Goal: Task Accomplishment & Management: Manage account settings

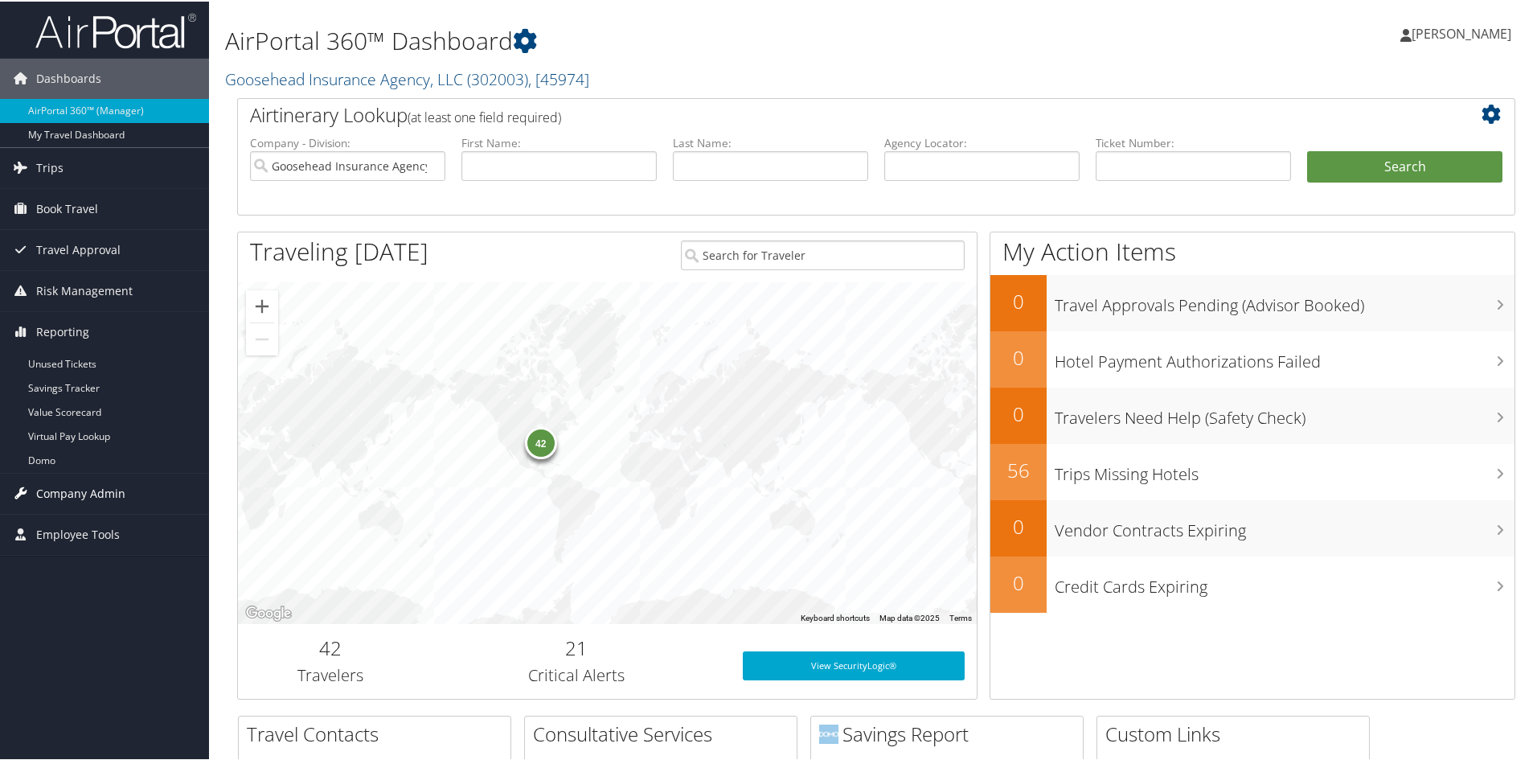
click at [68, 491] on span "Company Admin" at bounding box center [80, 492] width 89 height 40
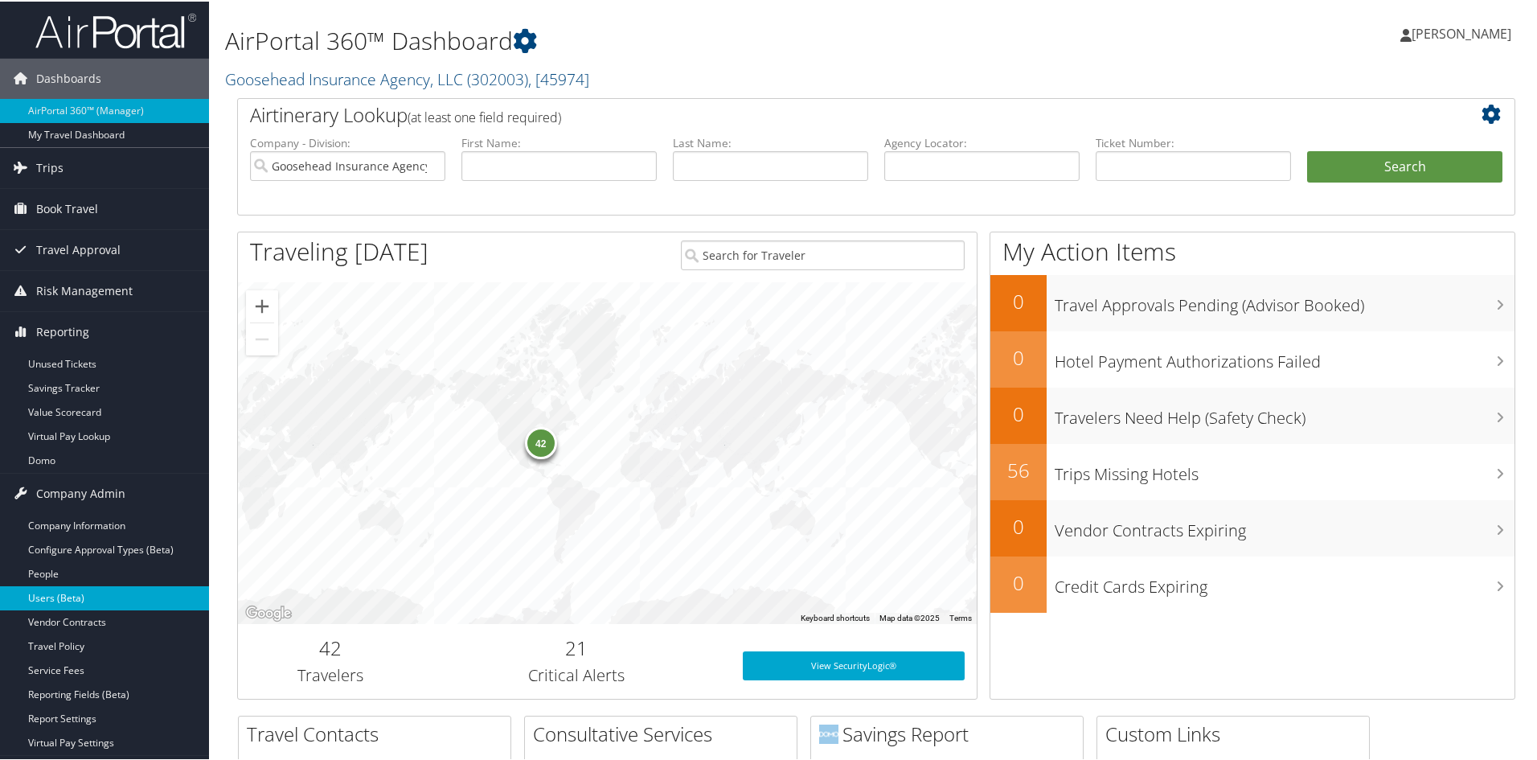
click at [76, 598] on link "Users (Beta)" at bounding box center [104, 596] width 209 height 24
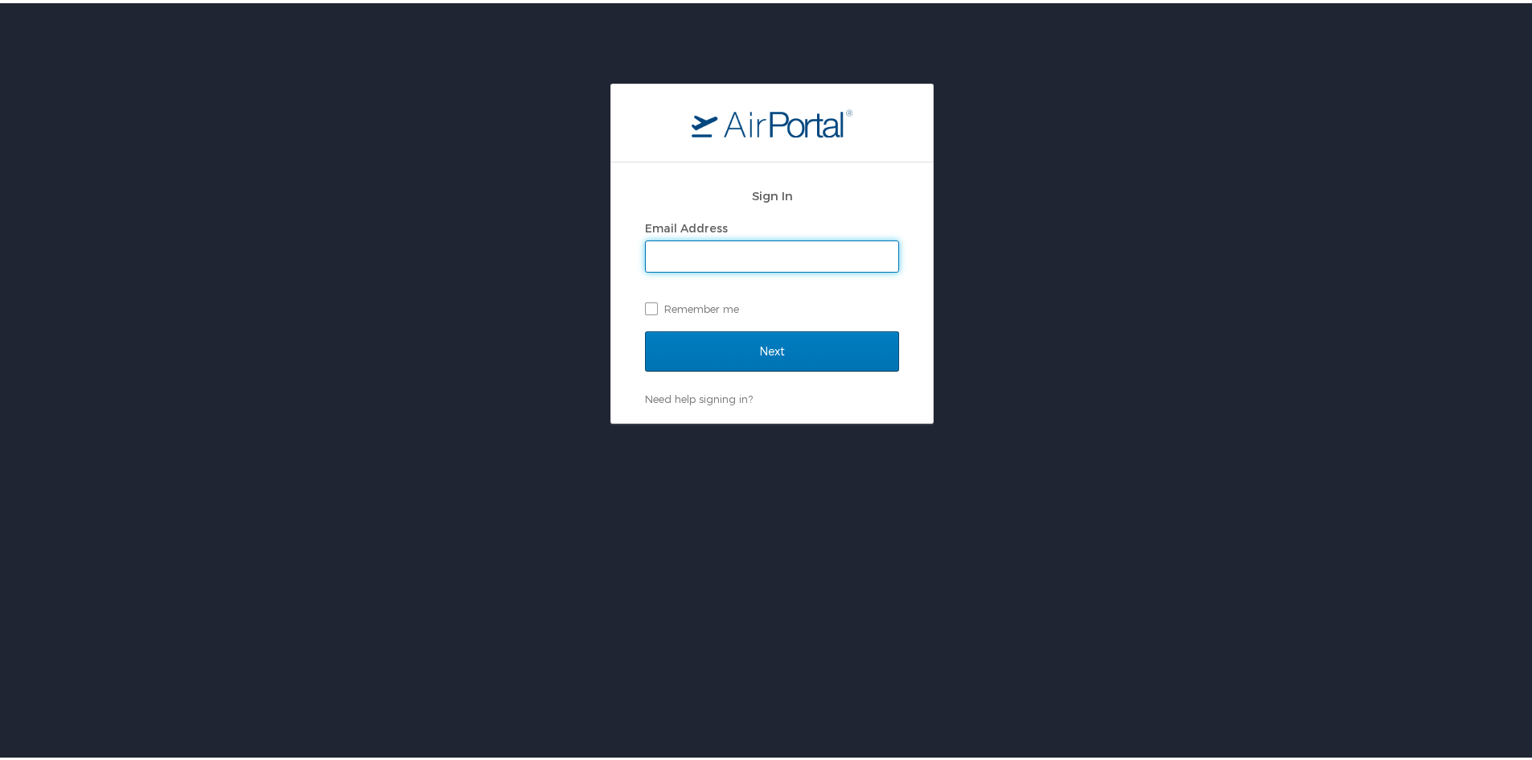
type input "mara.erickson@goosehead.com"
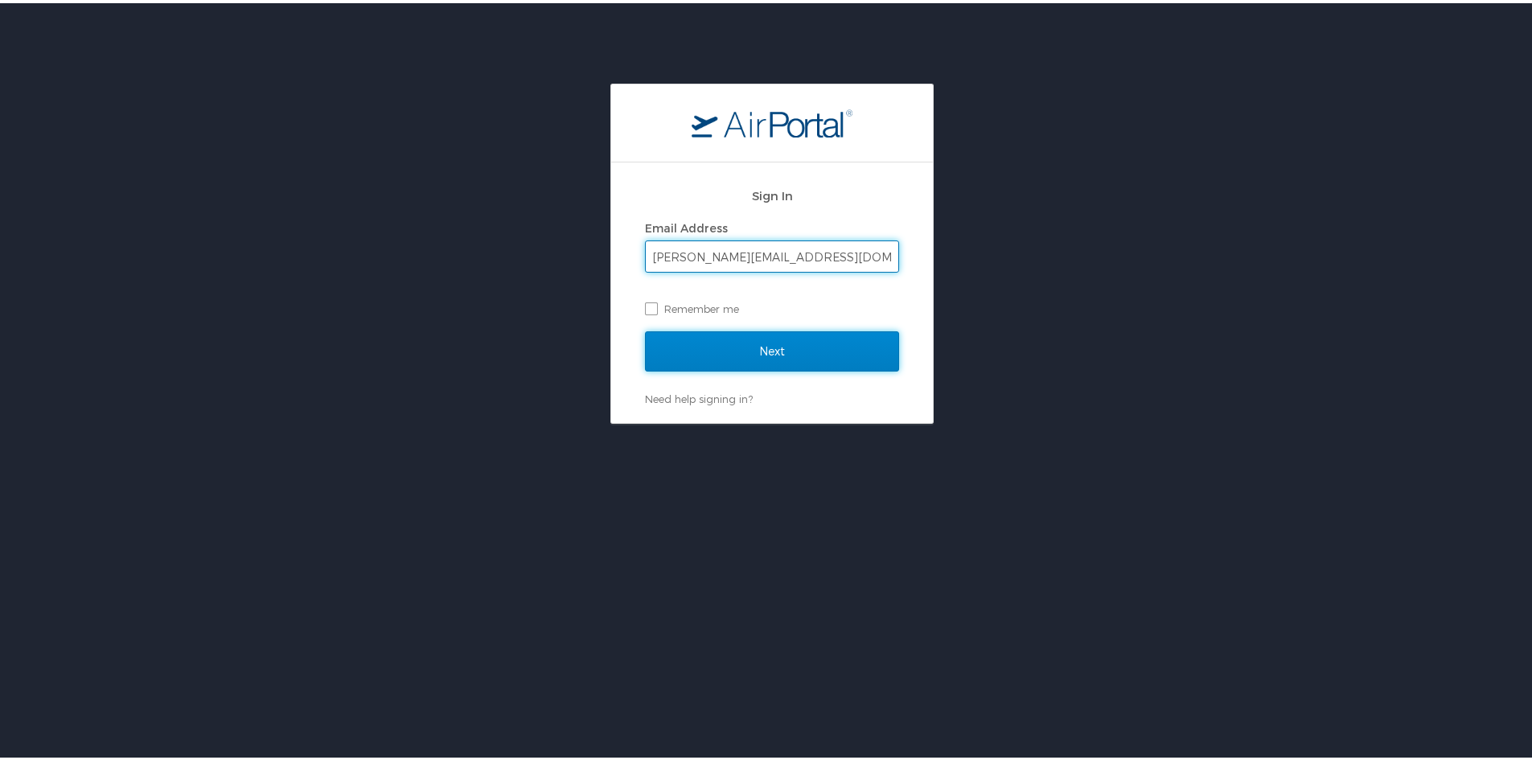
click at [871, 349] on input "Next" at bounding box center [772, 348] width 254 height 40
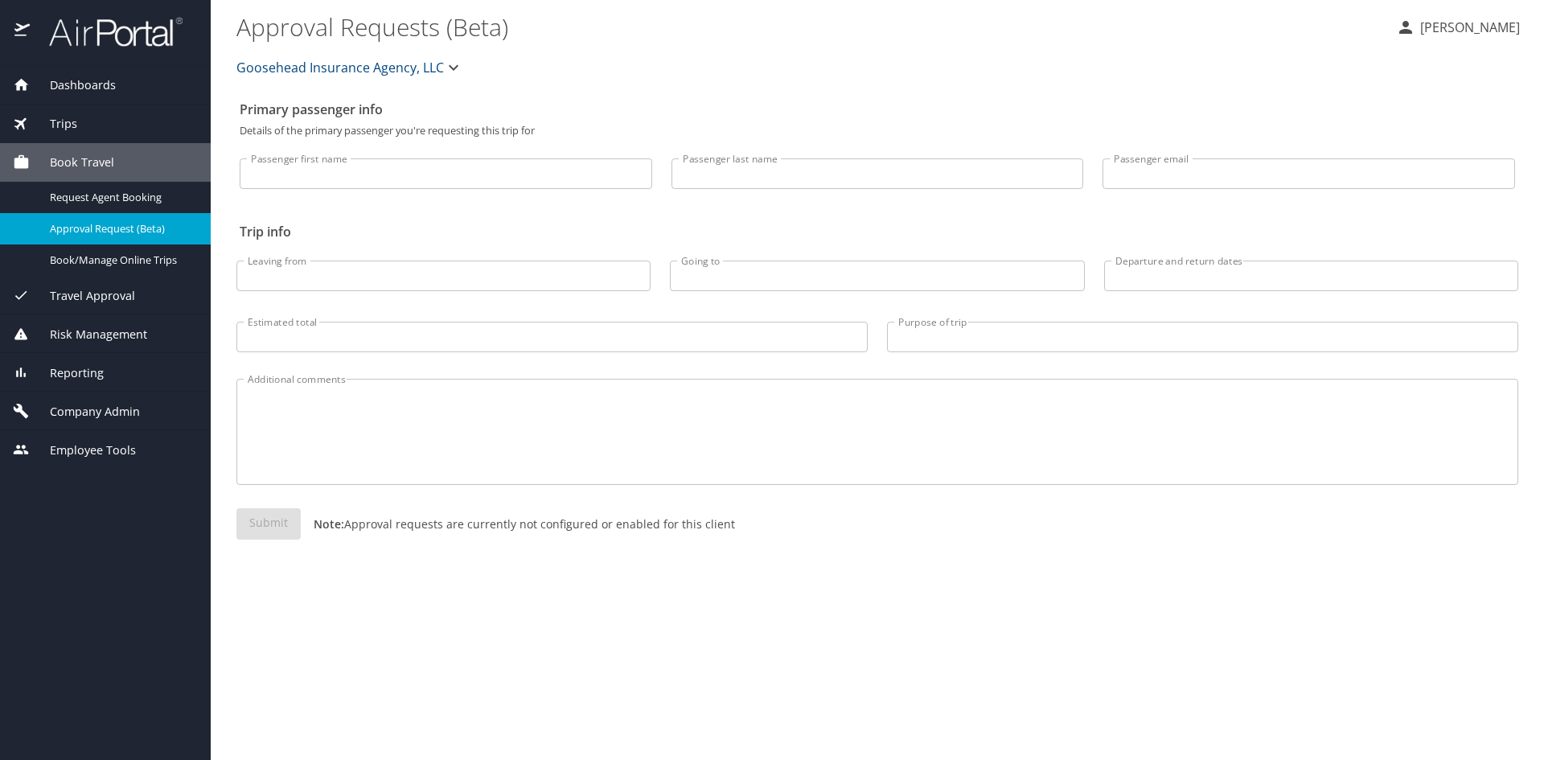
click at [97, 416] on span "Company Admin" at bounding box center [85, 412] width 110 height 18
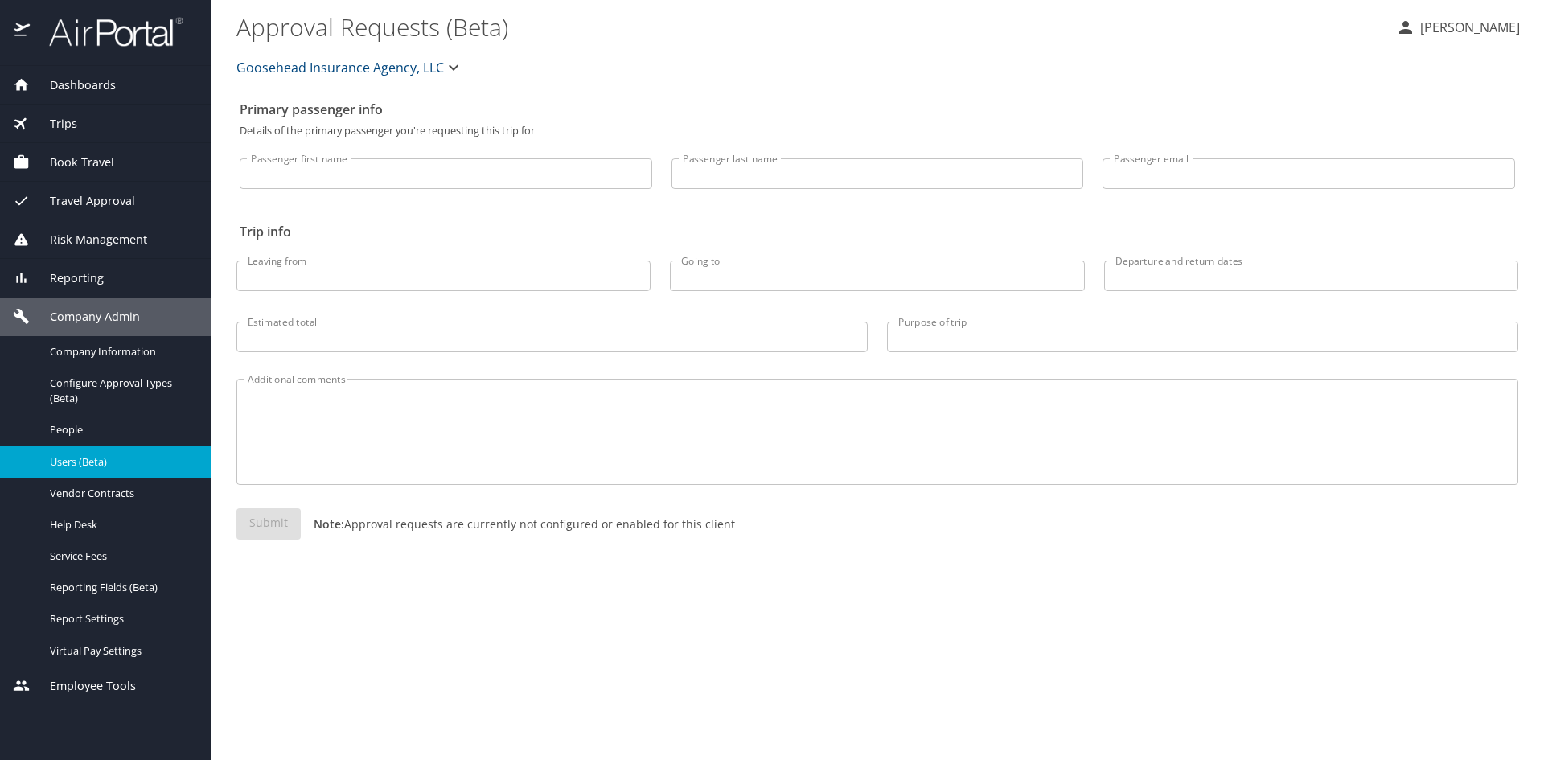
click at [113, 454] on span "Users (Beta)" at bounding box center [121, 461] width 142 height 15
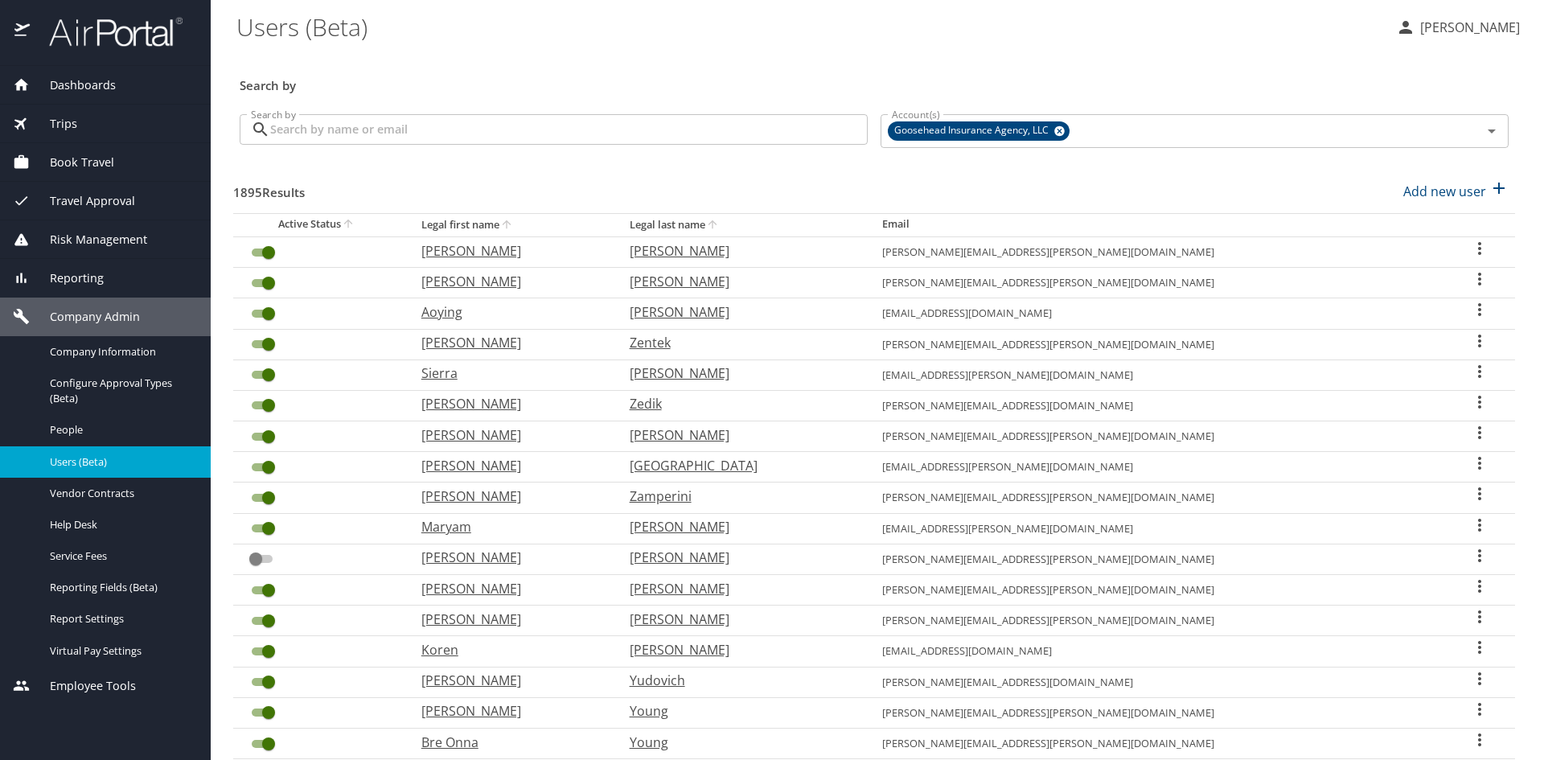
click at [397, 135] on input "Search by" at bounding box center [568, 129] width 597 height 31
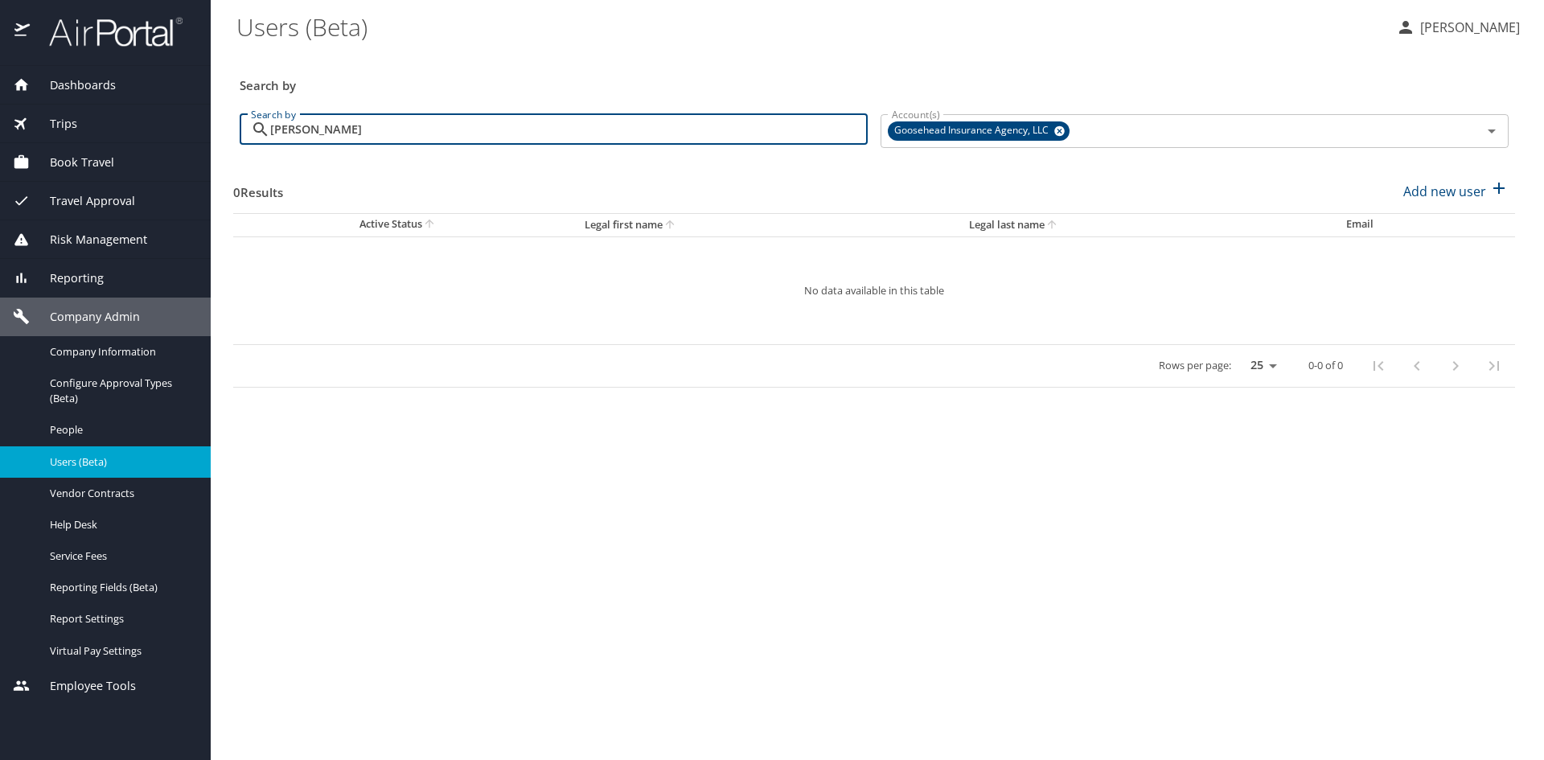
click at [388, 132] on input "[PERSON_NAME]" at bounding box center [568, 129] width 597 height 31
type input "="
type input "p"
